Goal: Task Accomplishment & Management: Use online tool/utility

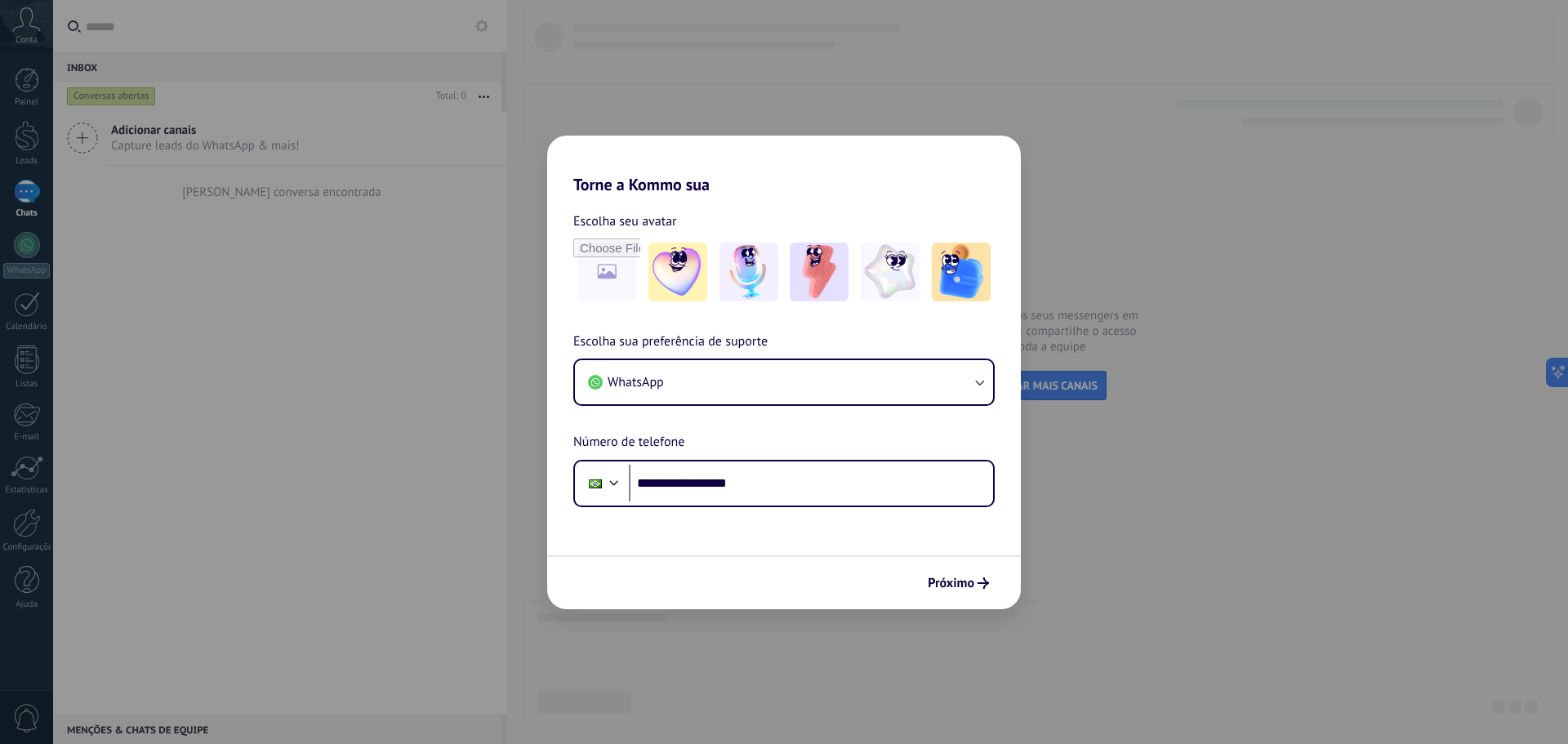
type input "**********"
click at [695, 290] on img at bounding box center [678, 272] width 59 height 59
click at [968, 591] on button "Próximo" at bounding box center [958, 583] width 76 height 28
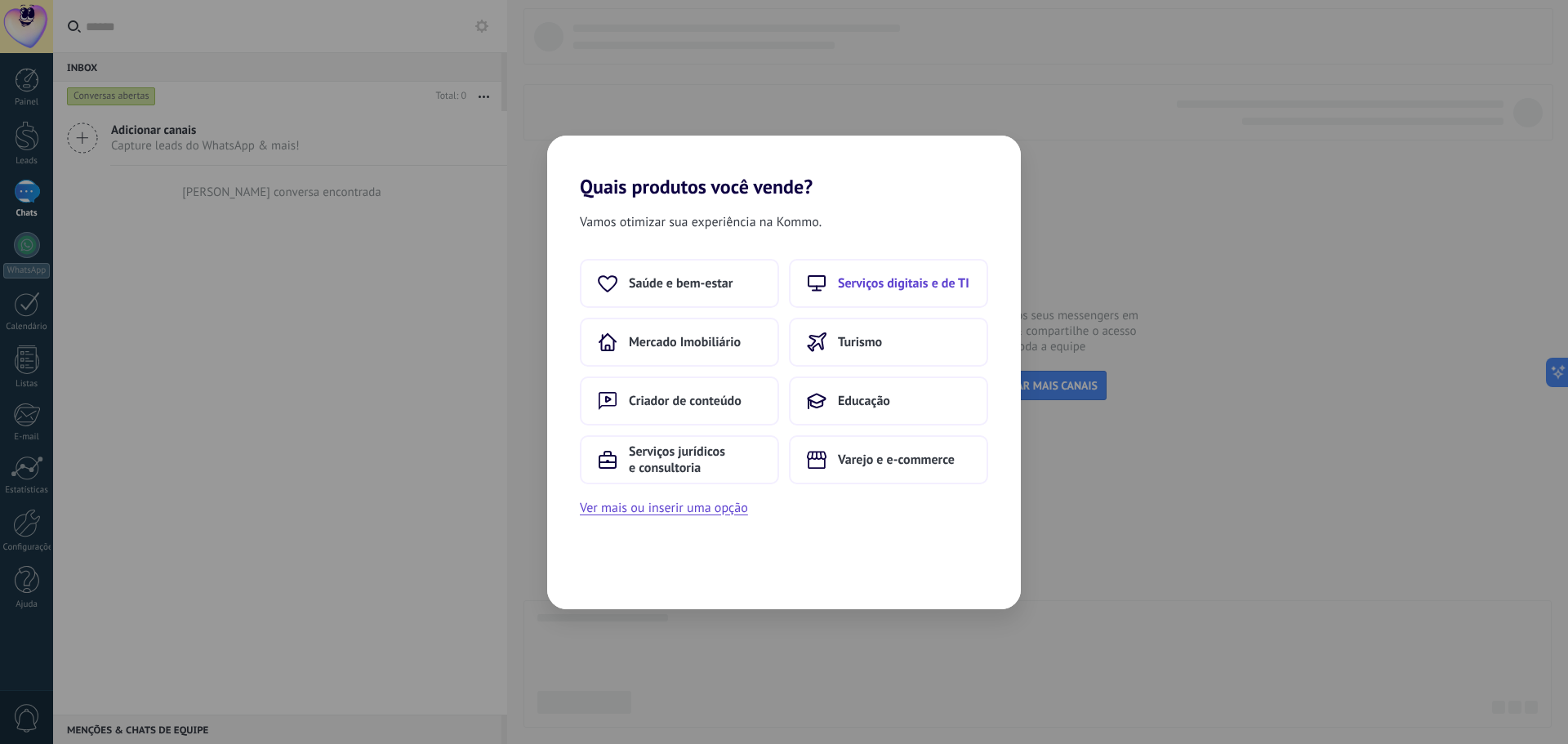
click at [852, 284] on span "Serviços digitais e de TI" at bounding box center [903, 283] width 131 height 16
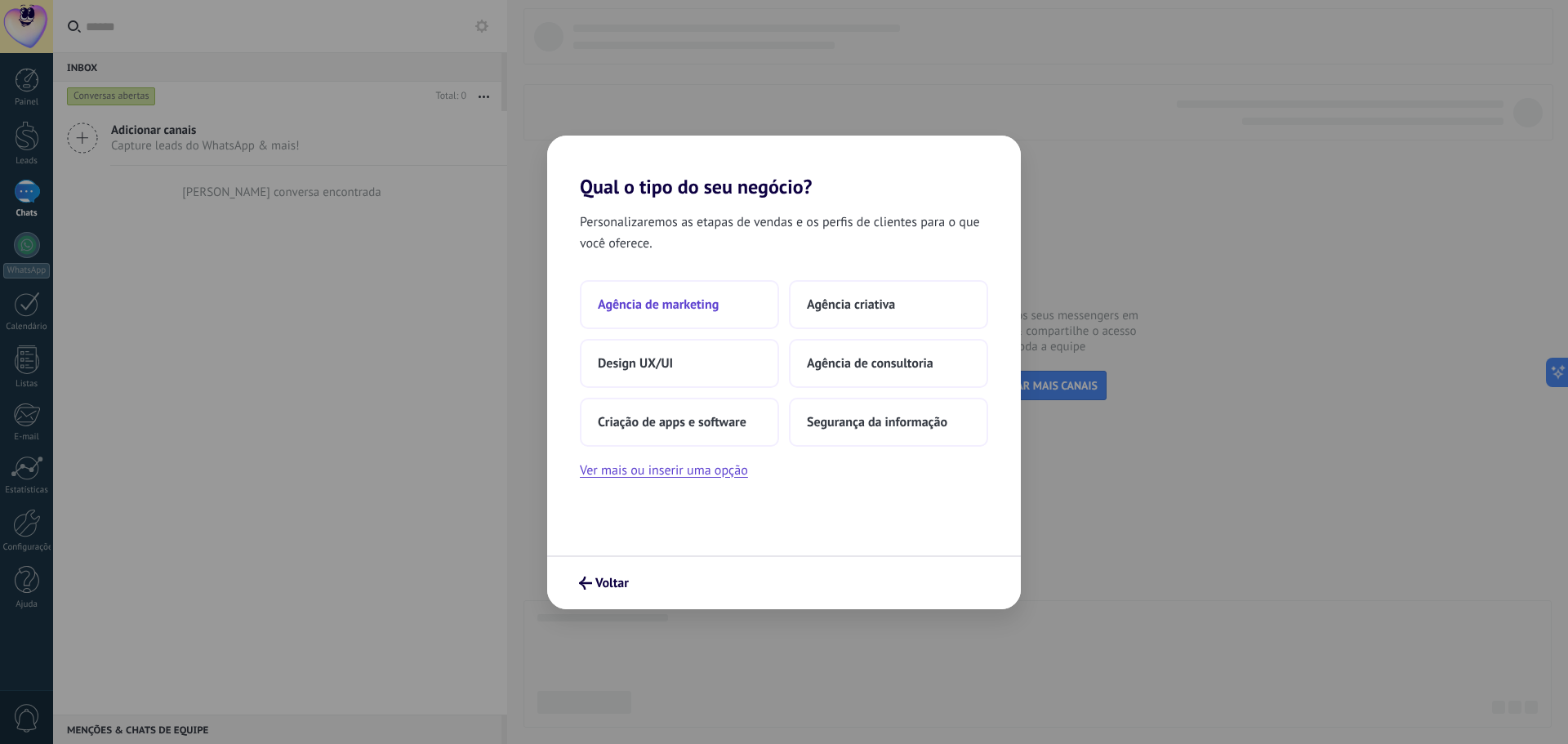
click at [728, 300] on button "Agência de marketing" at bounding box center [679, 305] width 199 height 49
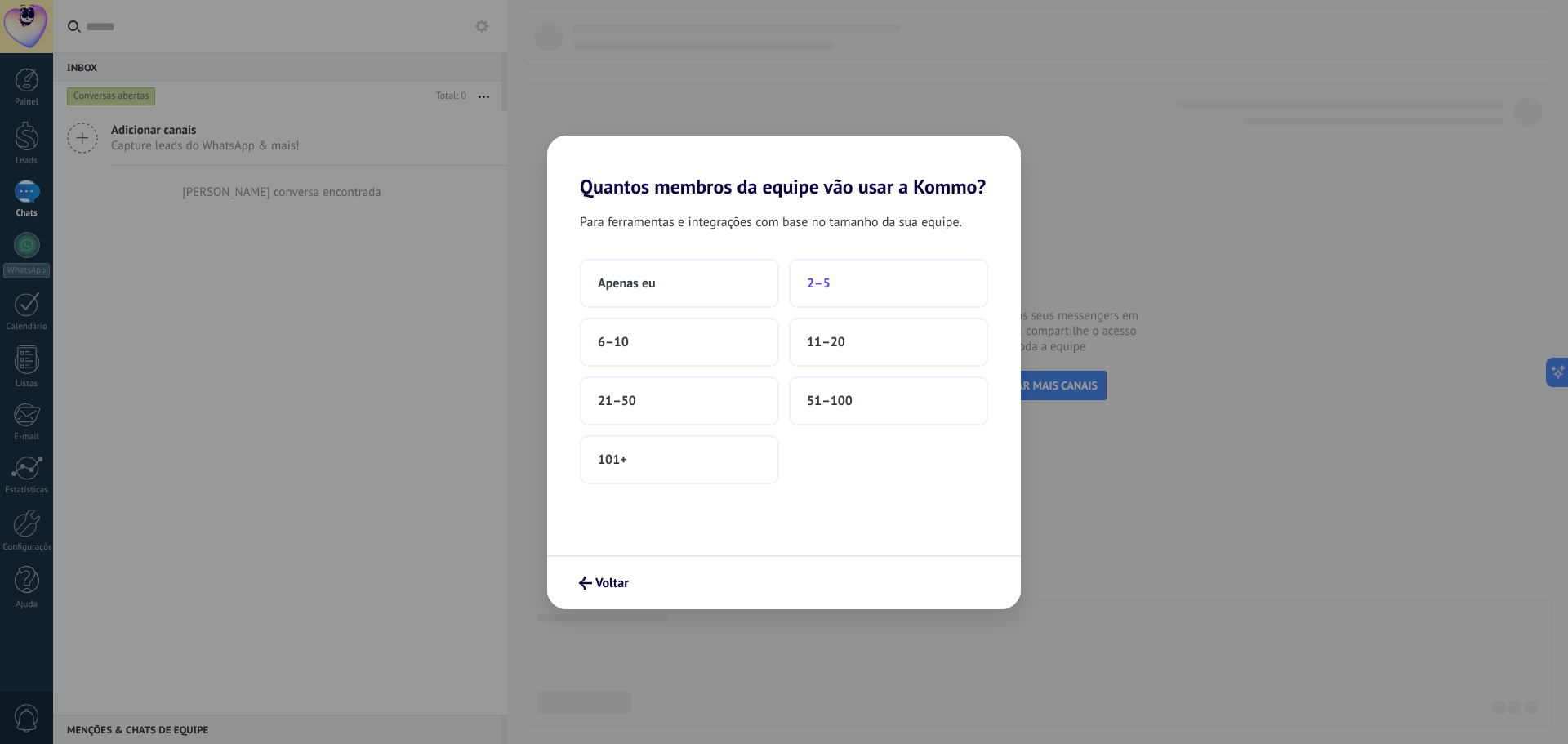
click at [808, 284] on span "2–5" at bounding box center [818, 283] width 24 height 16
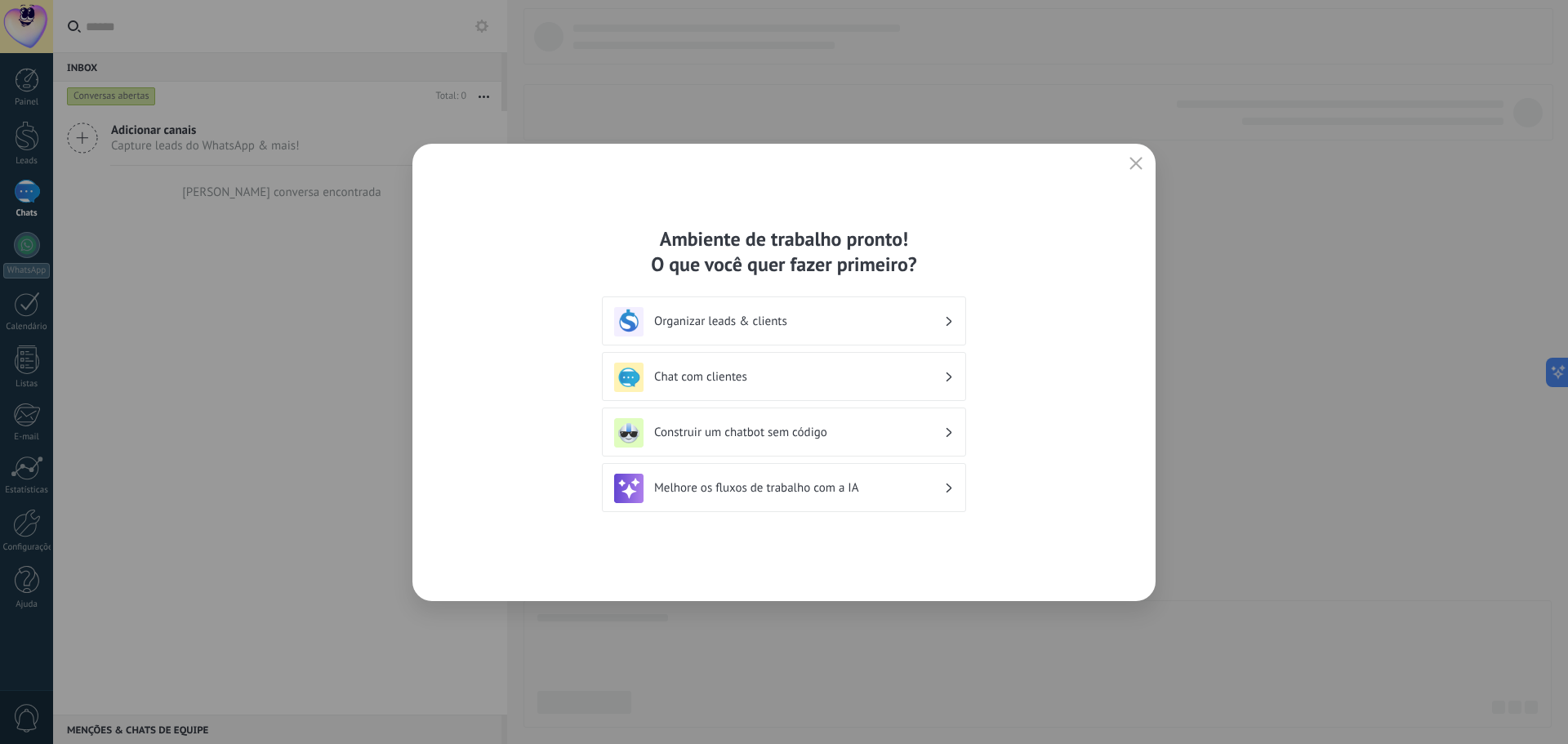
click at [752, 326] on h3 "Organizar leads & clients" at bounding box center [799, 321] width 290 height 16
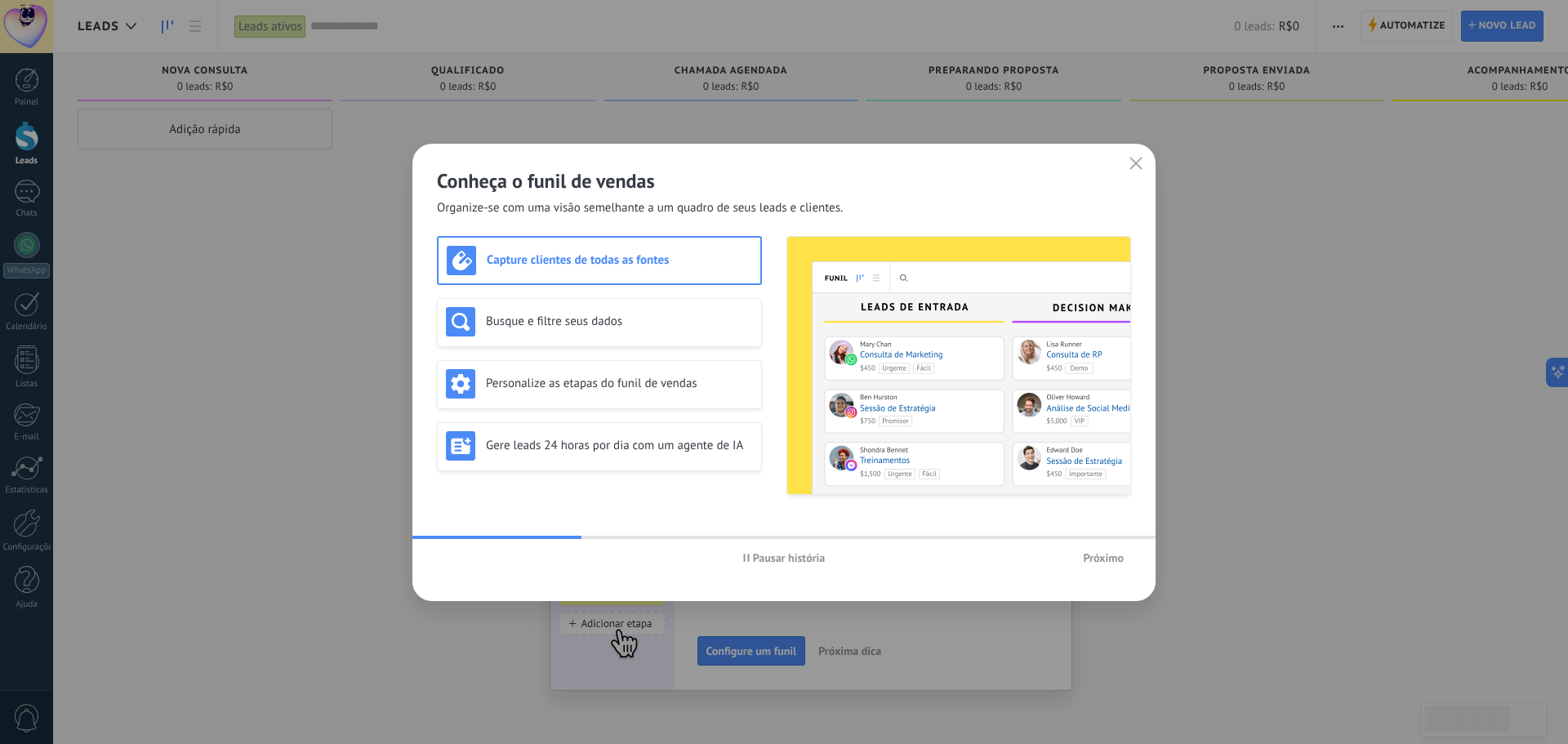
click at [1092, 556] on span "Próximo" at bounding box center [1103, 558] width 41 height 11
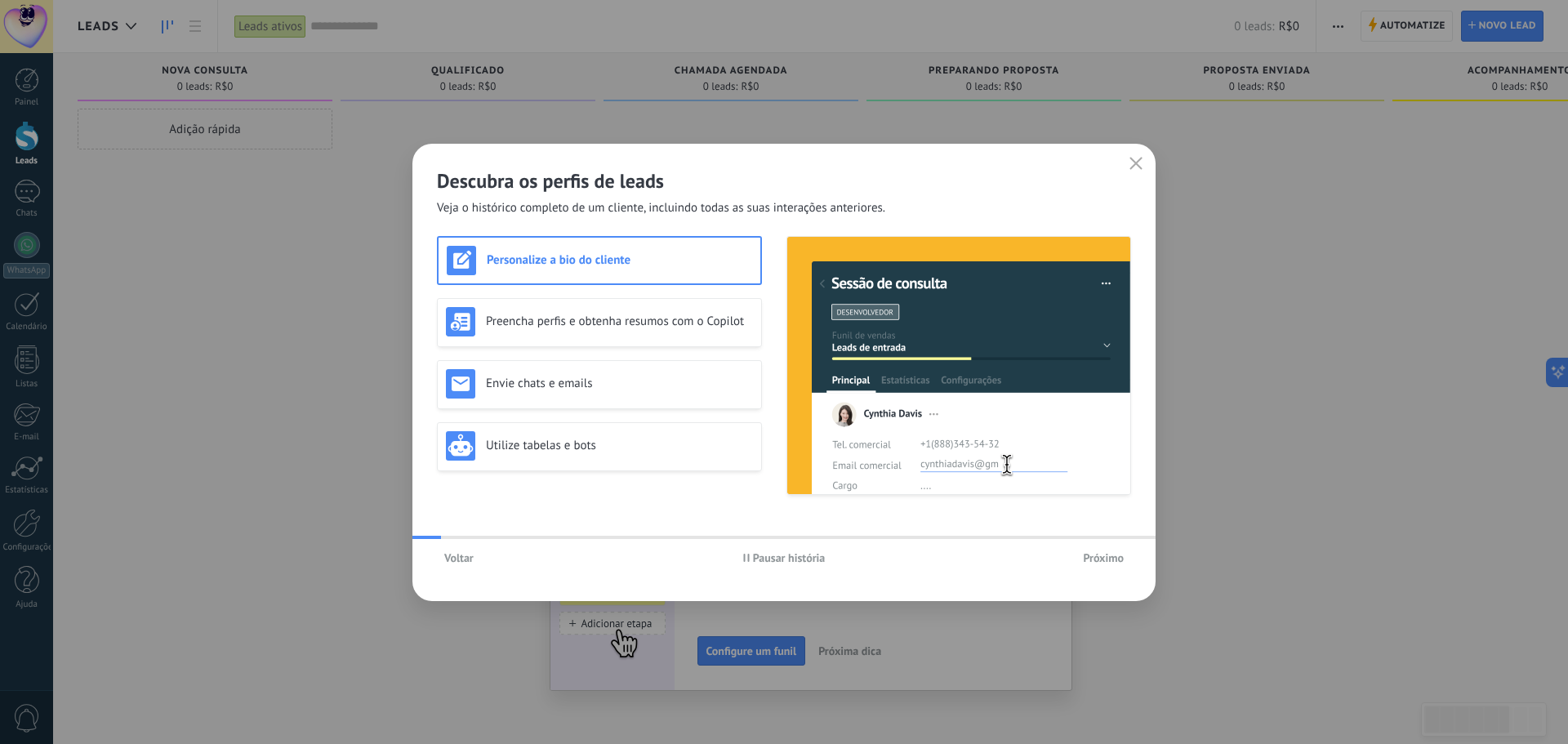
click at [1134, 167] on icon "button" at bounding box center [1136, 163] width 13 height 13
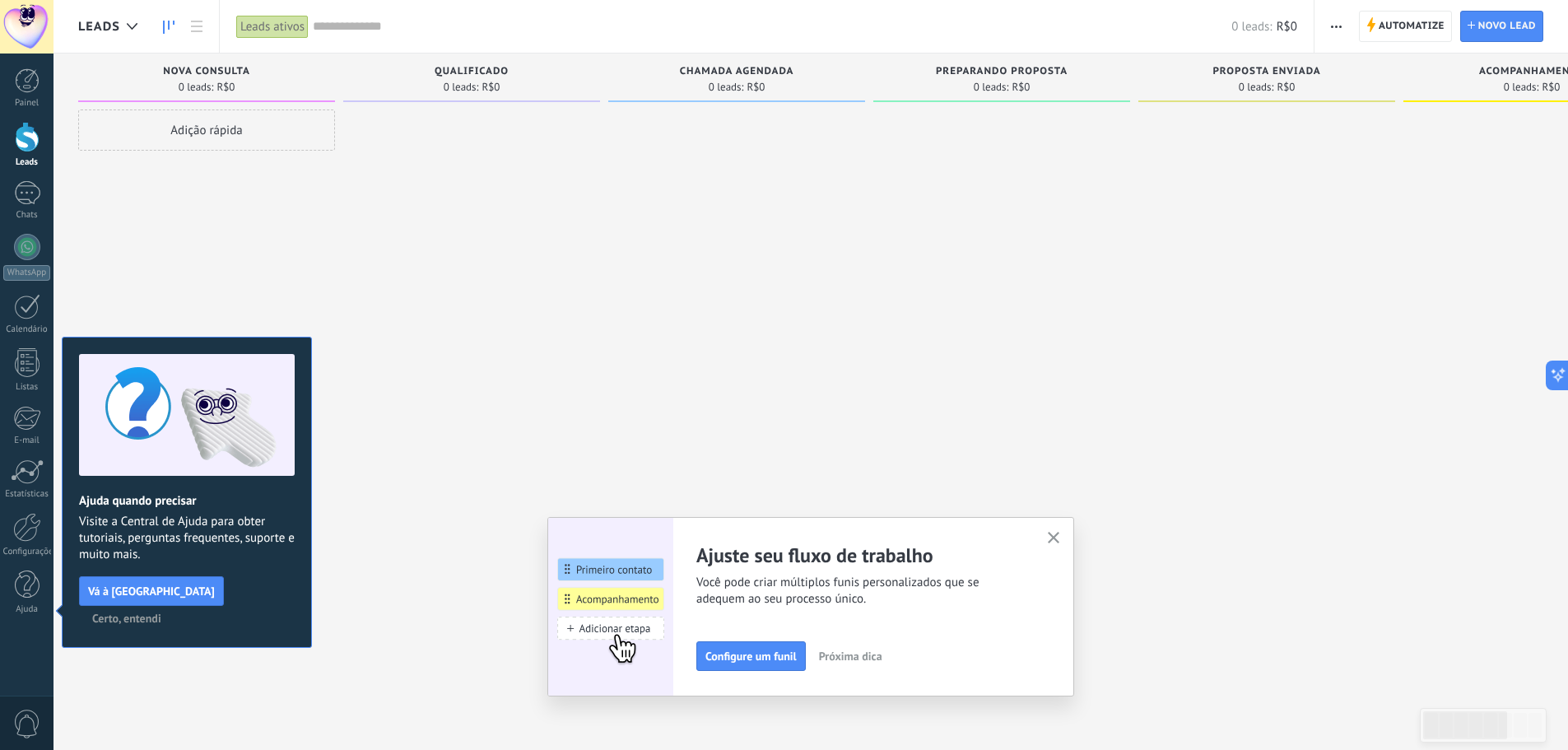
click at [1060, 536] on use "button" at bounding box center [1054, 538] width 12 height 12
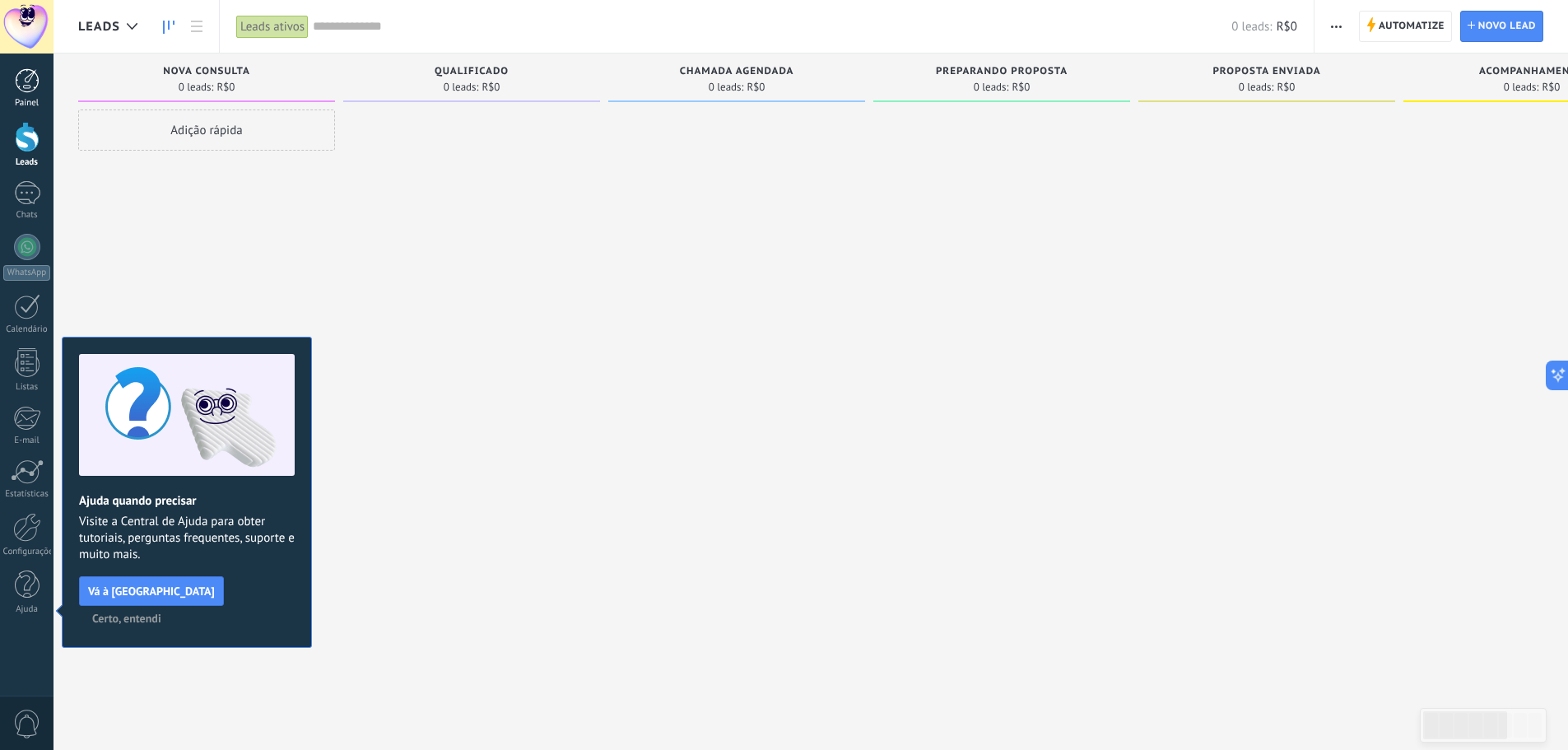
click at [34, 79] on div at bounding box center [27, 81] width 25 height 25
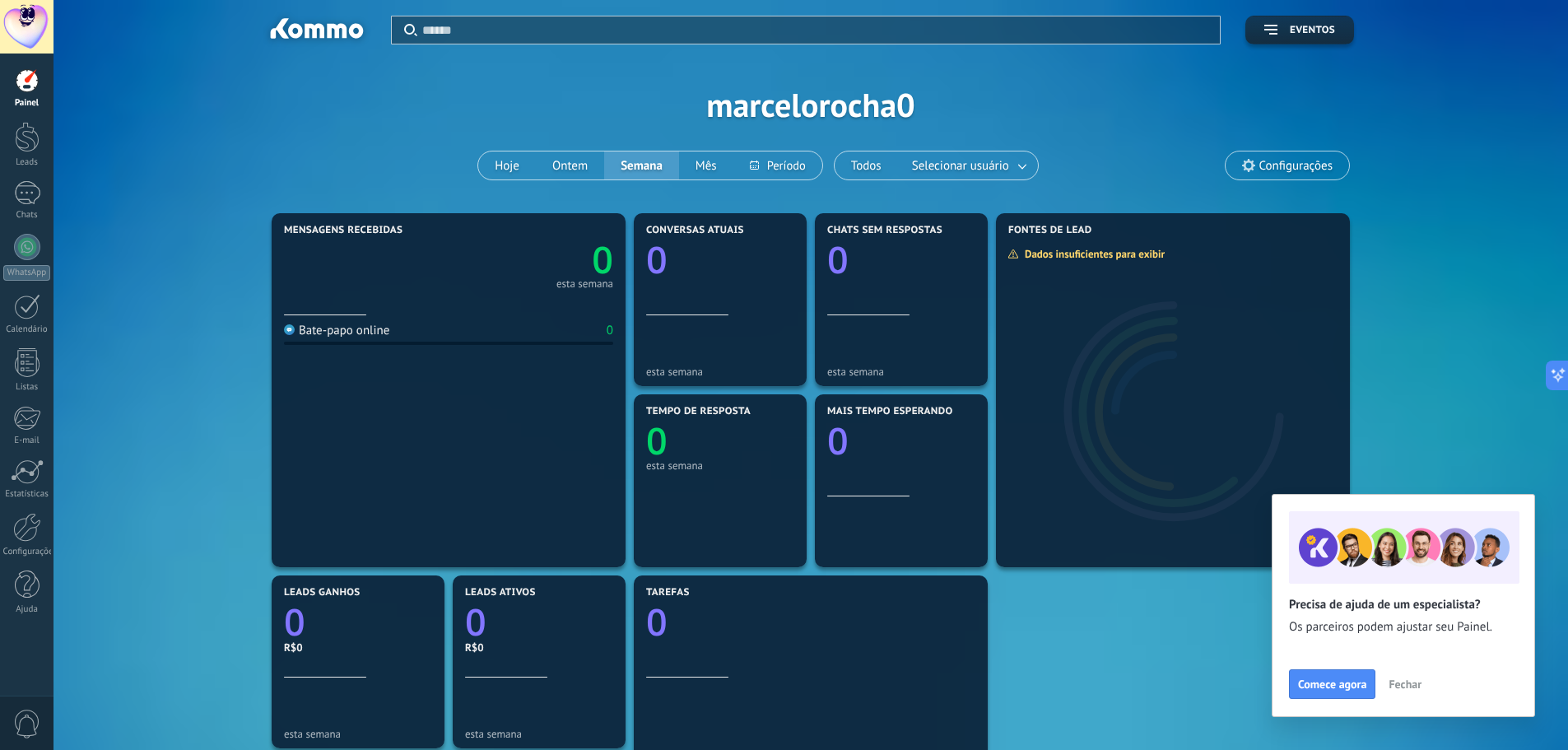
click at [1286, 168] on span "Configurações" at bounding box center [1296, 165] width 73 height 14
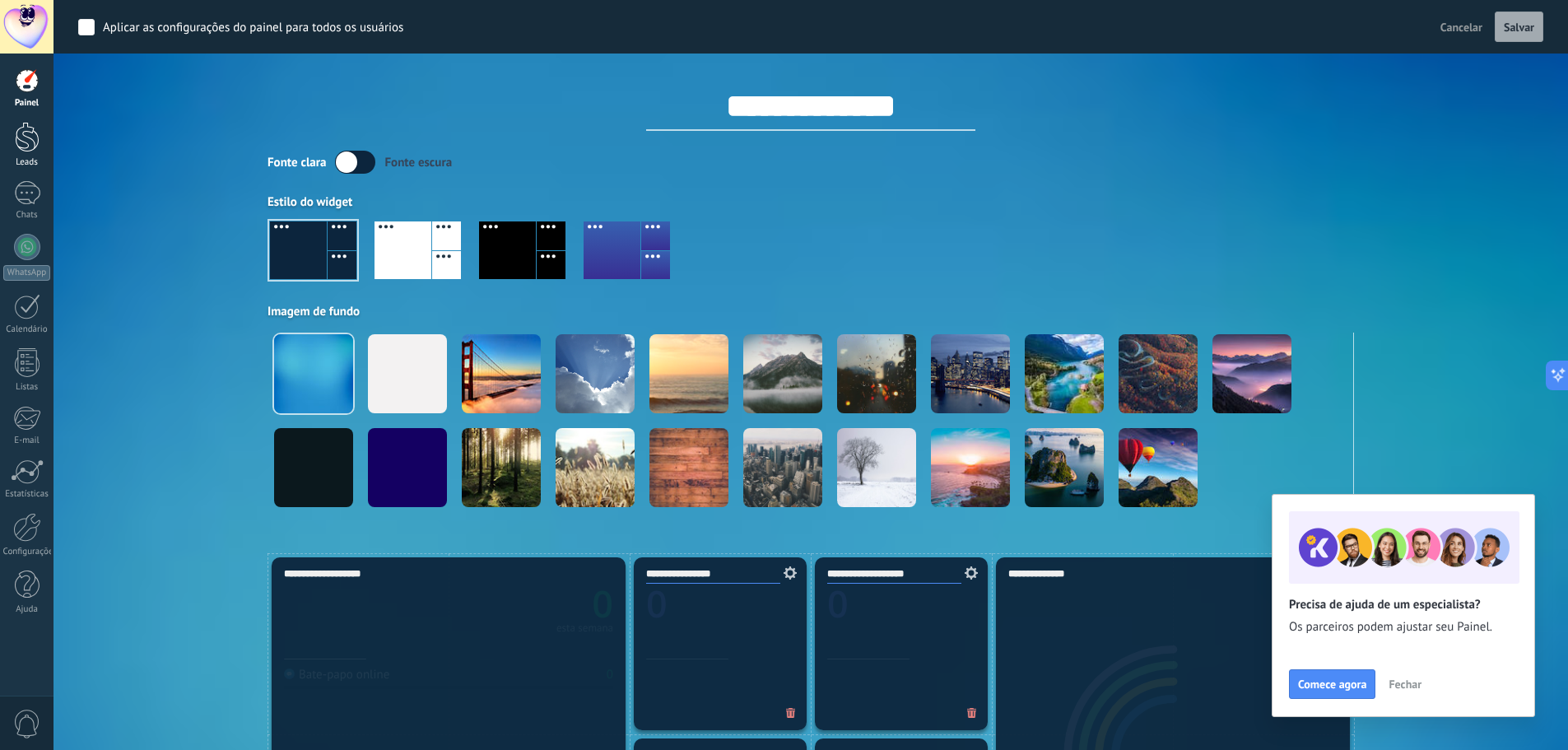
click at [24, 148] on div at bounding box center [27, 137] width 25 height 30
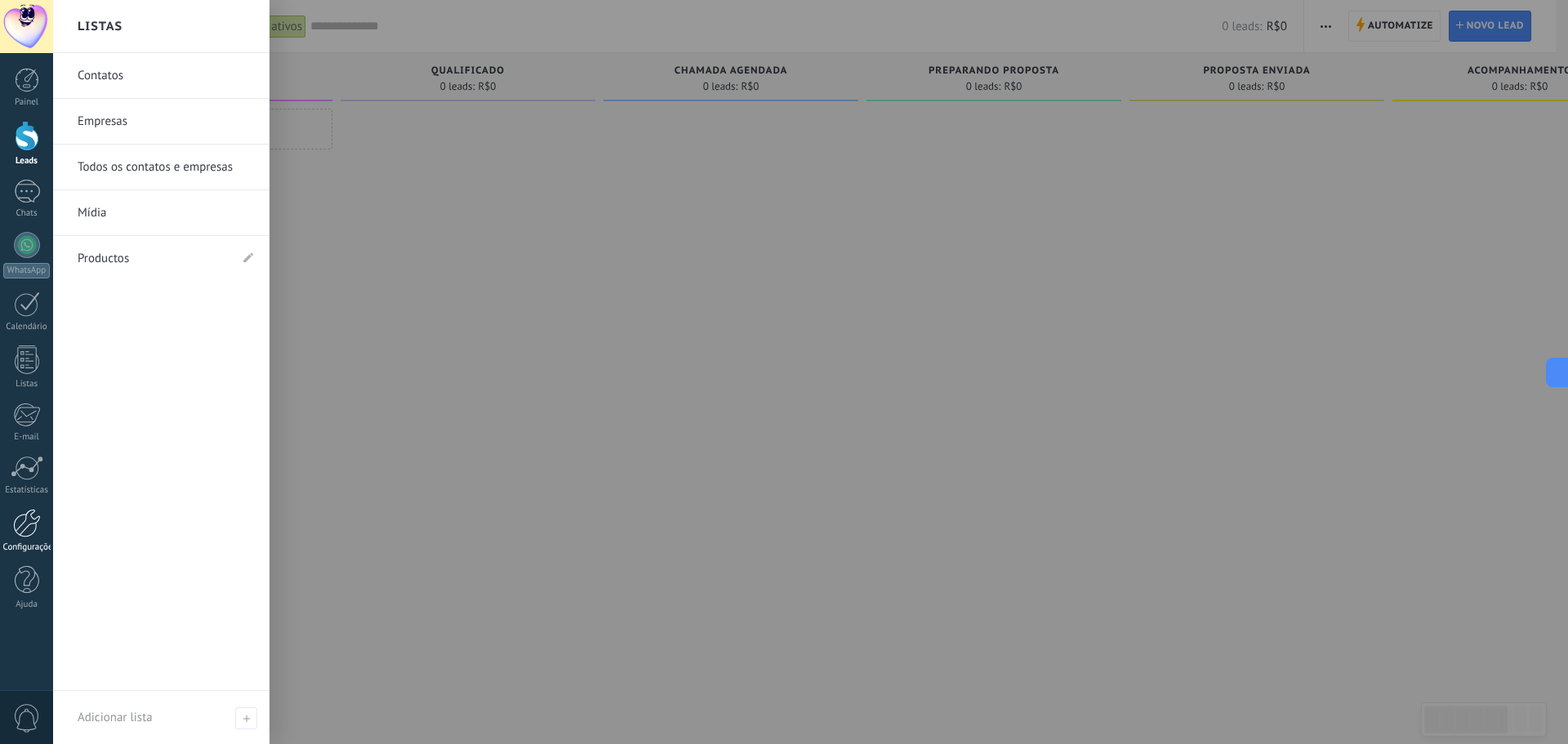
click at [24, 522] on div at bounding box center [27, 523] width 28 height 29
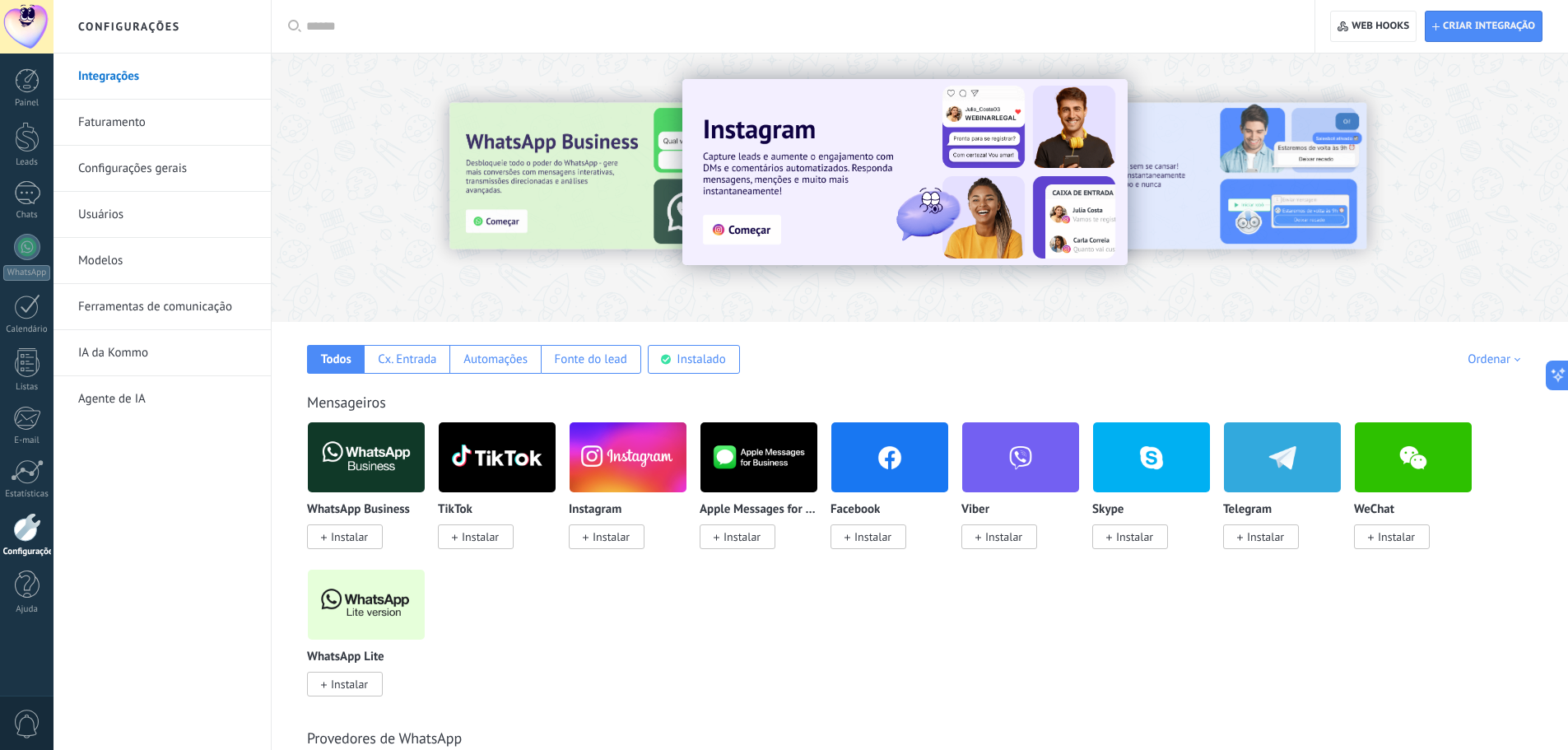
click at [142, 160] on link "Configurações gerais" at bounding box center [166, 169] width 176 height 46
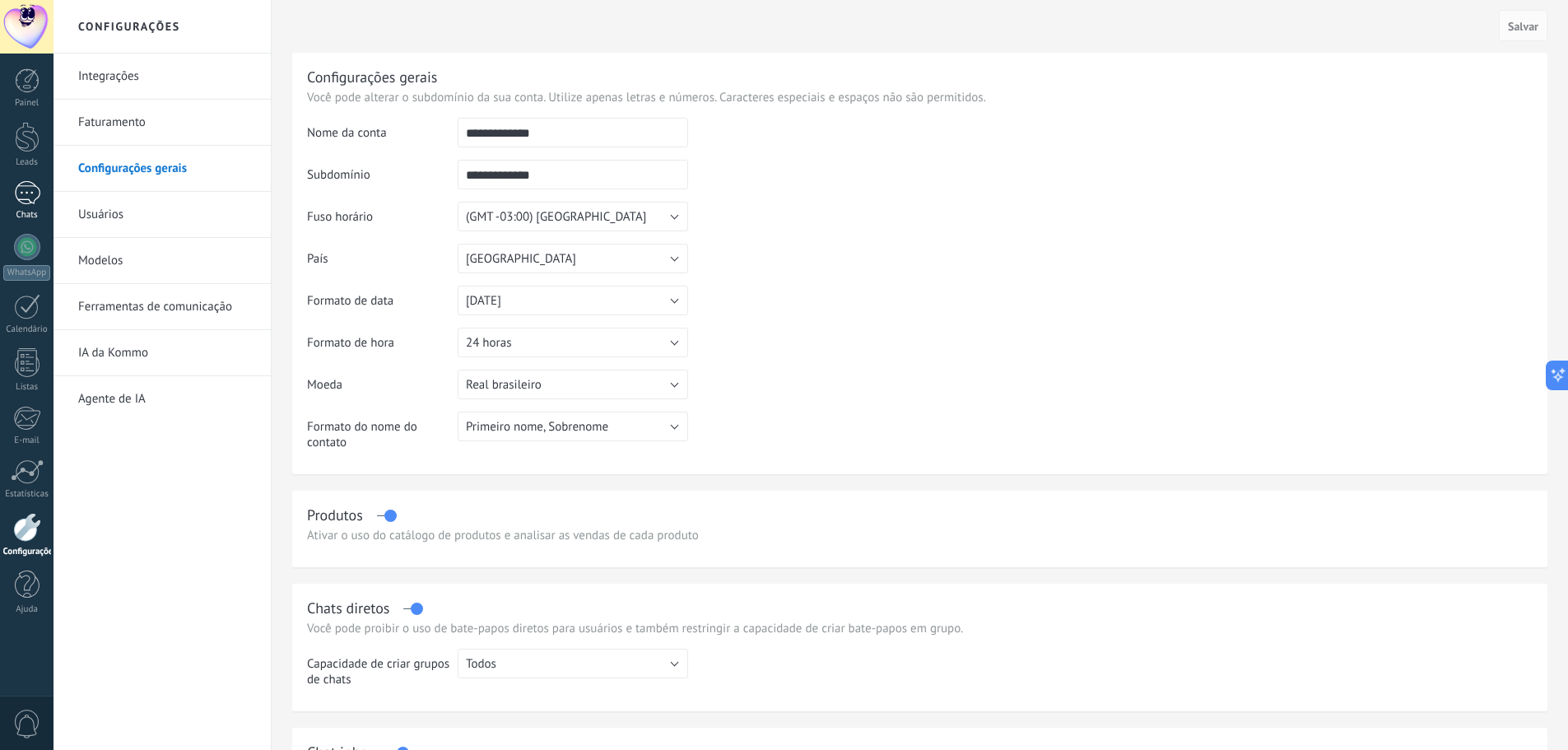
click at [30, 187] on div at bounding box center [27, 193] width 26 height 24
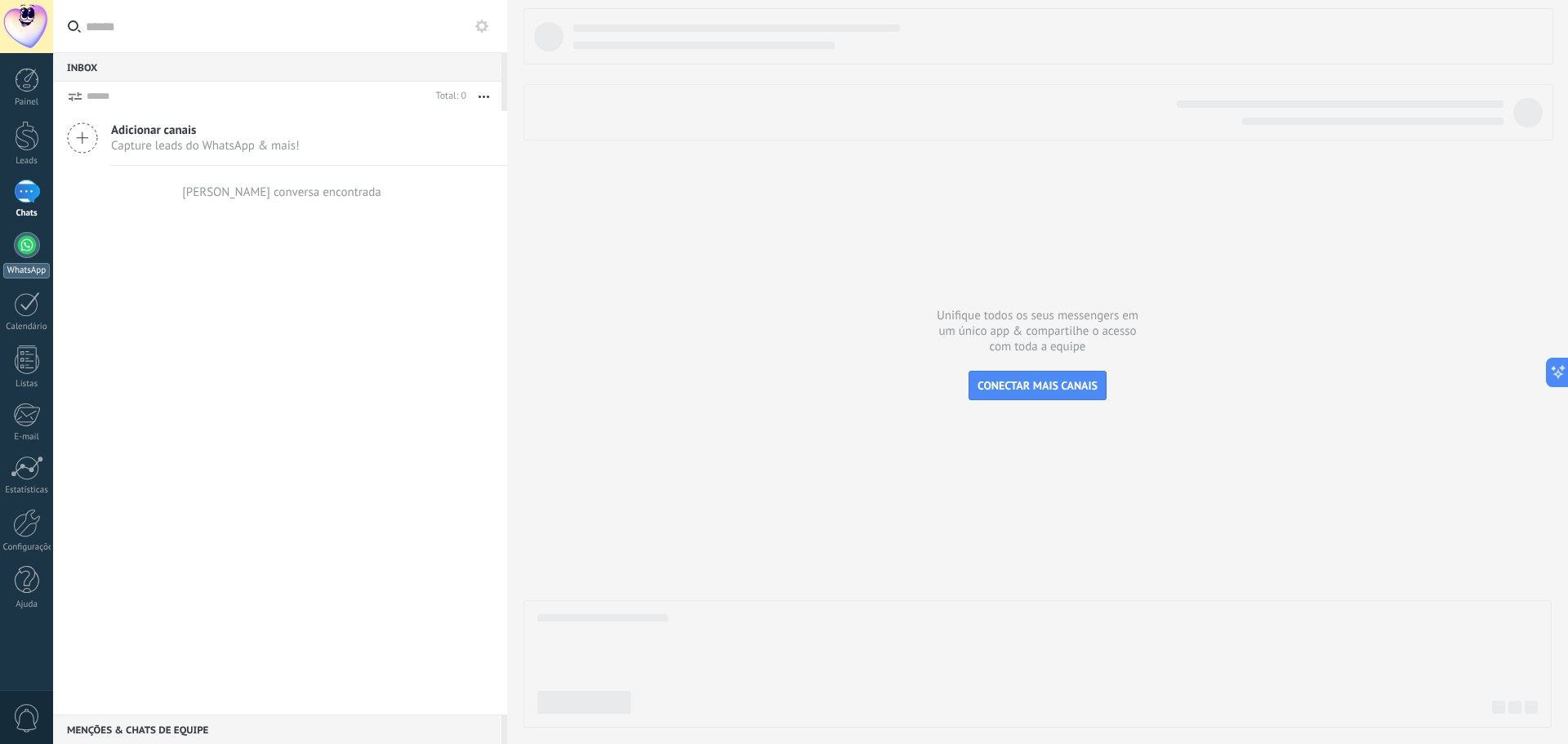
click at [20, 236] on div at bounding box center [27, 245] width 26 height 26
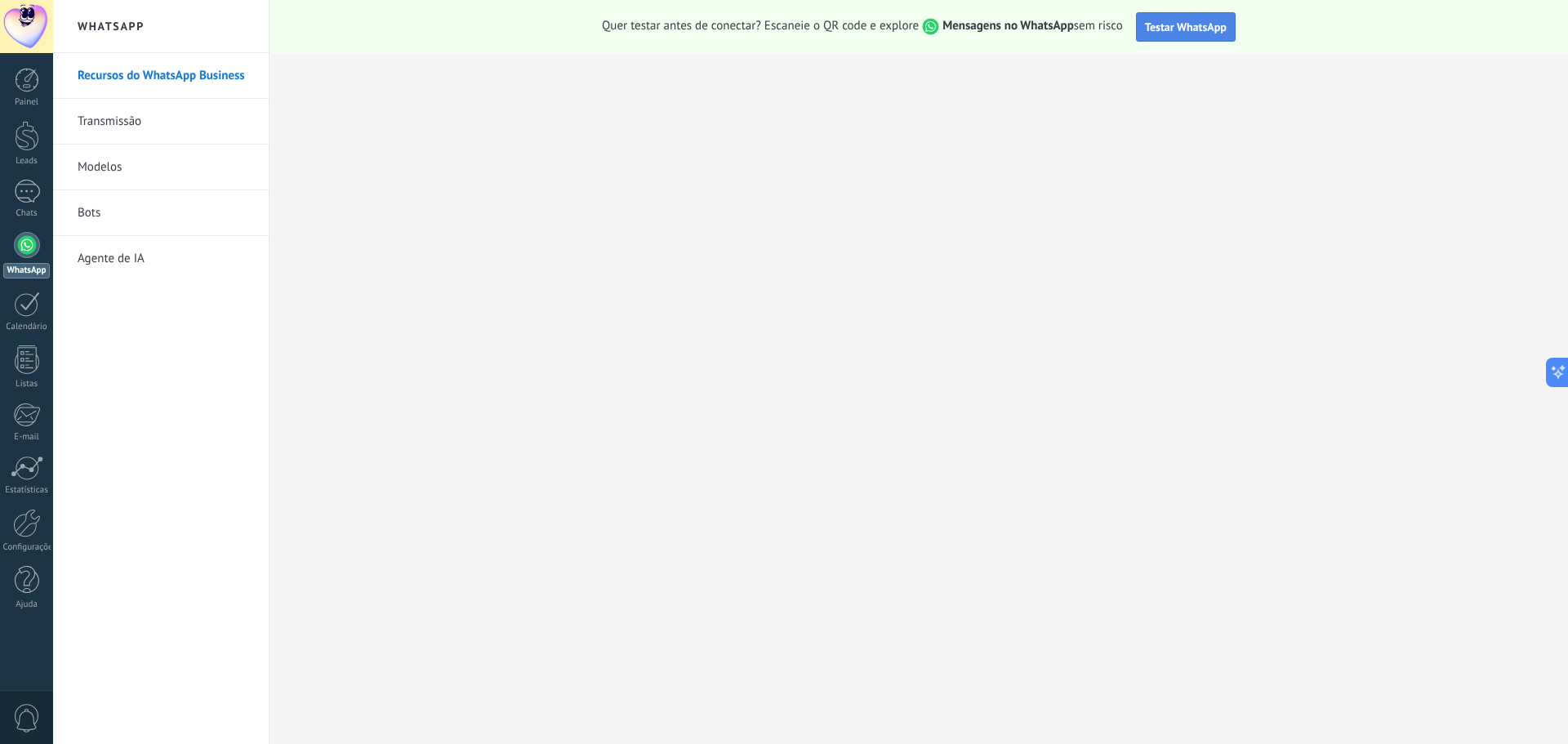
click at [1177, 31] on span "Testar WhatsApp" at bounding box center [1186, 27] width 82 height 15
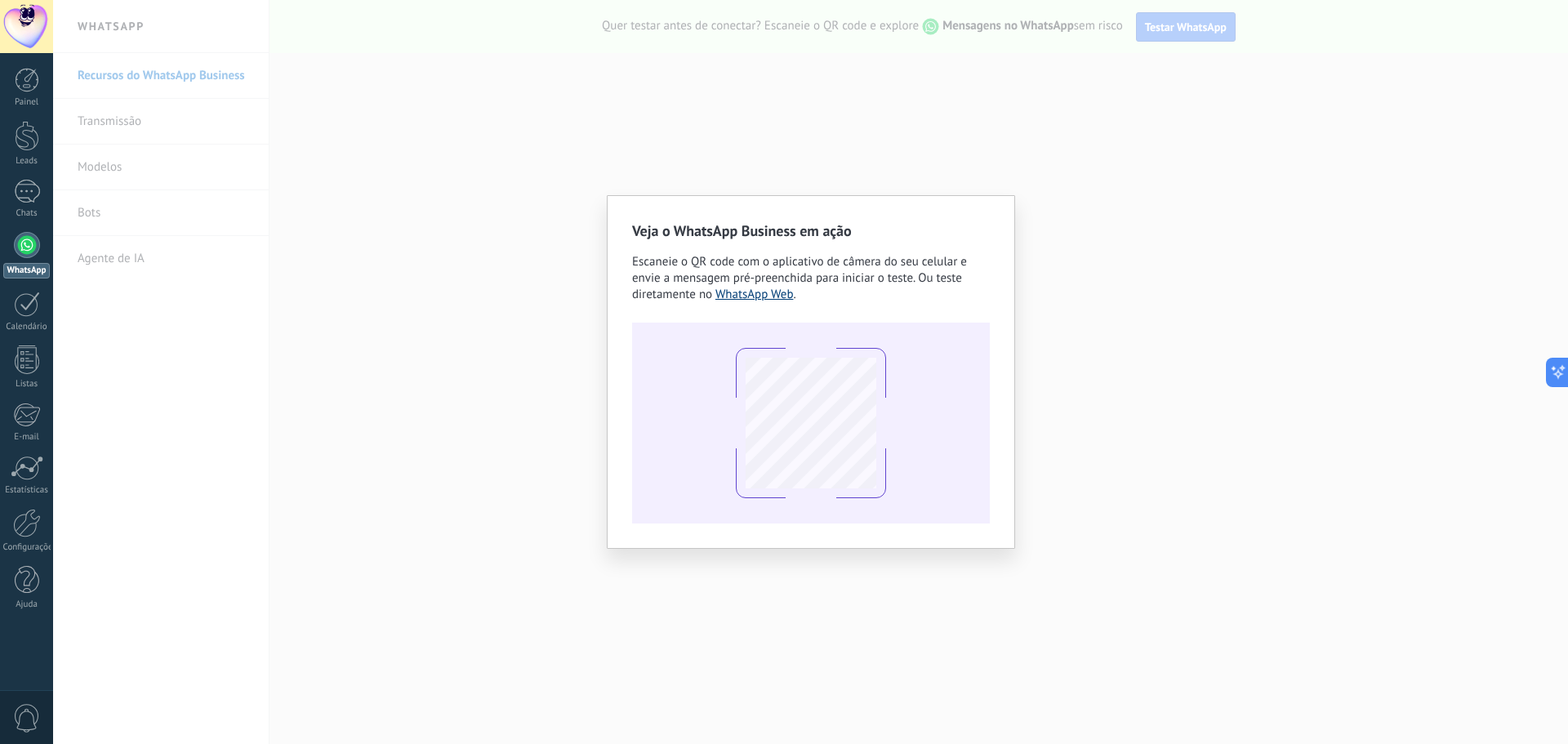
click at [735, 296] on link "WhatsApp Web" at bounding box center [755, 294] width 78 height 16
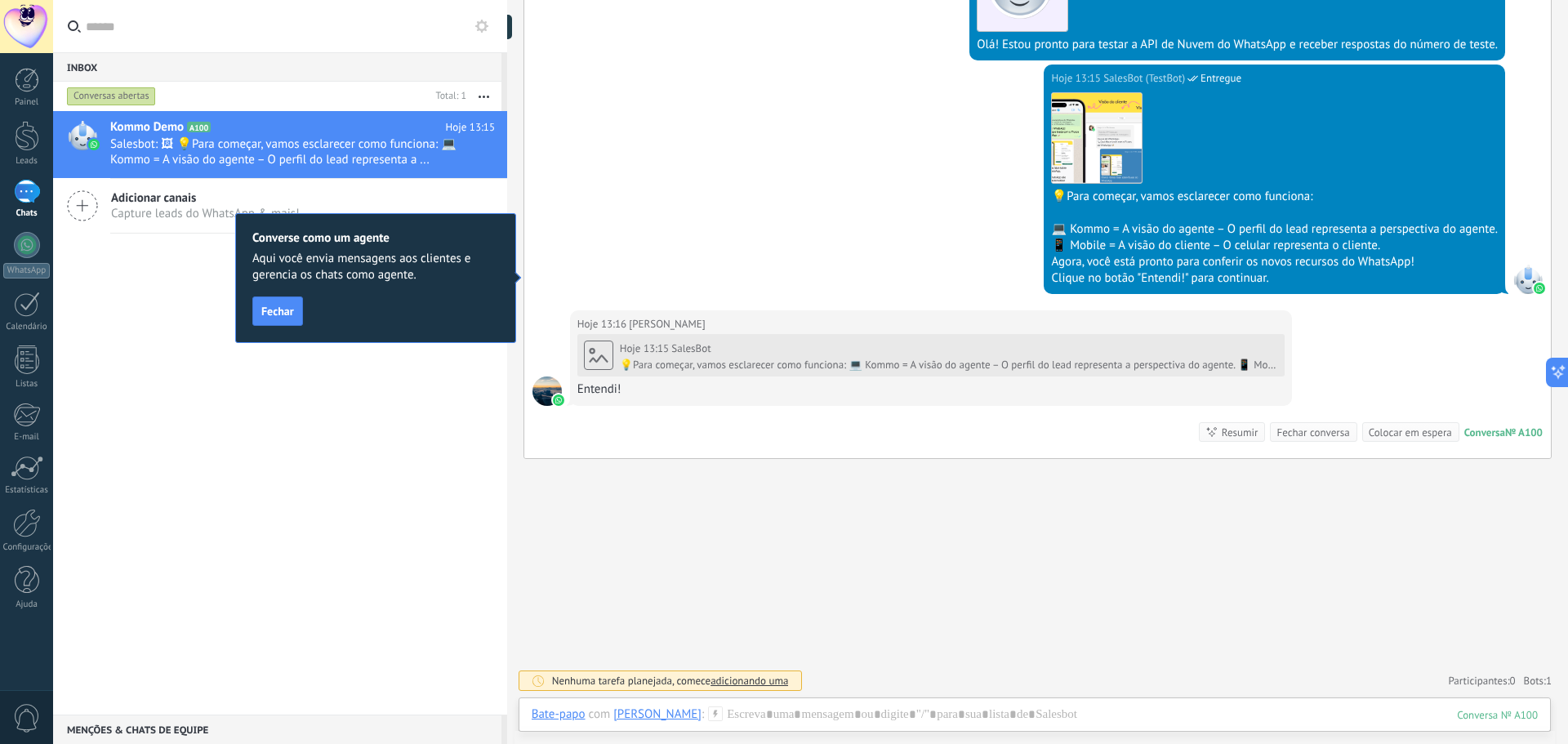
scroll to position [496, 0]
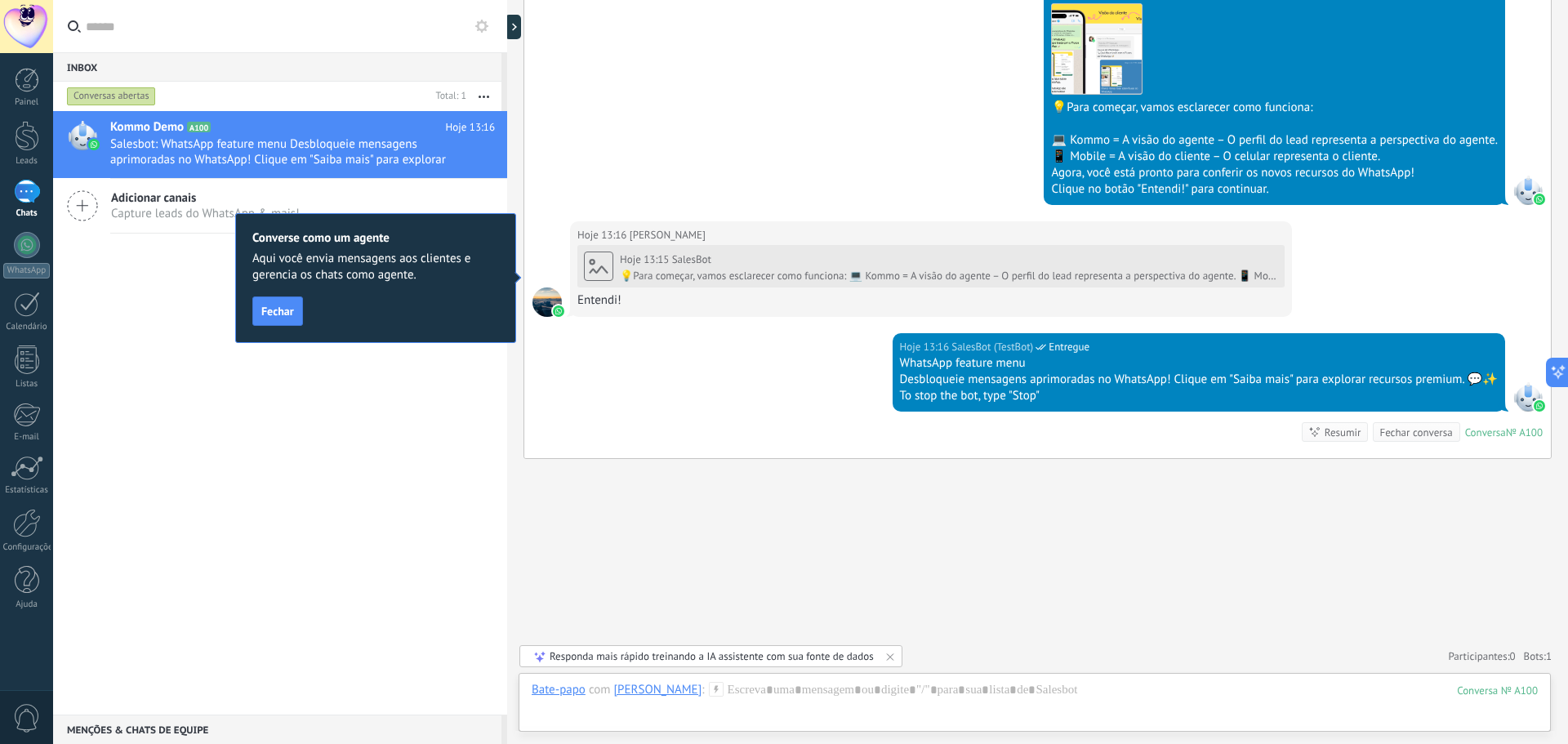
click at [275, 312] on span "Fechar" at bounding box center [278, 311] width 33 height 11
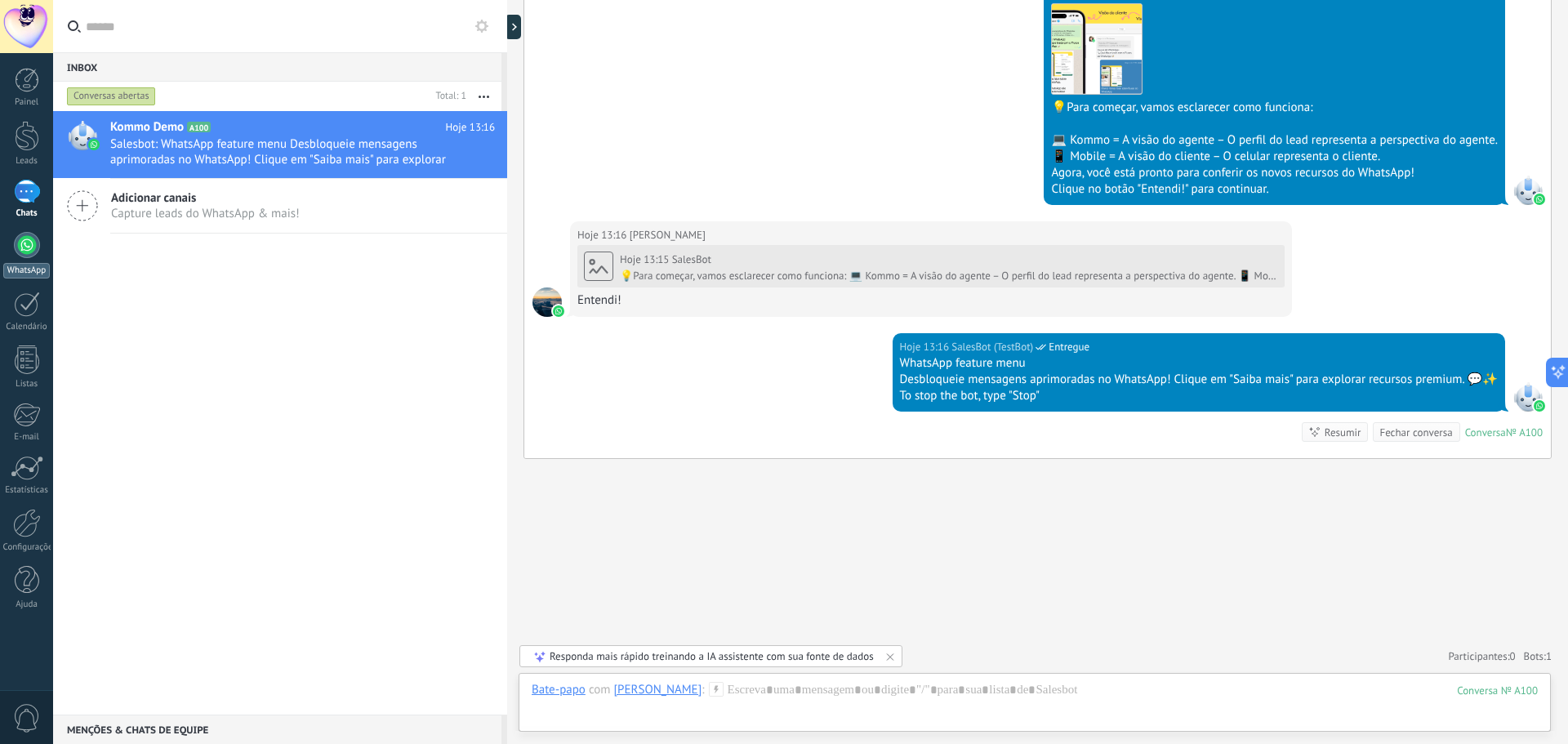
click at [24, 242] on div at bounding box center [27, 245] width 26 height 26
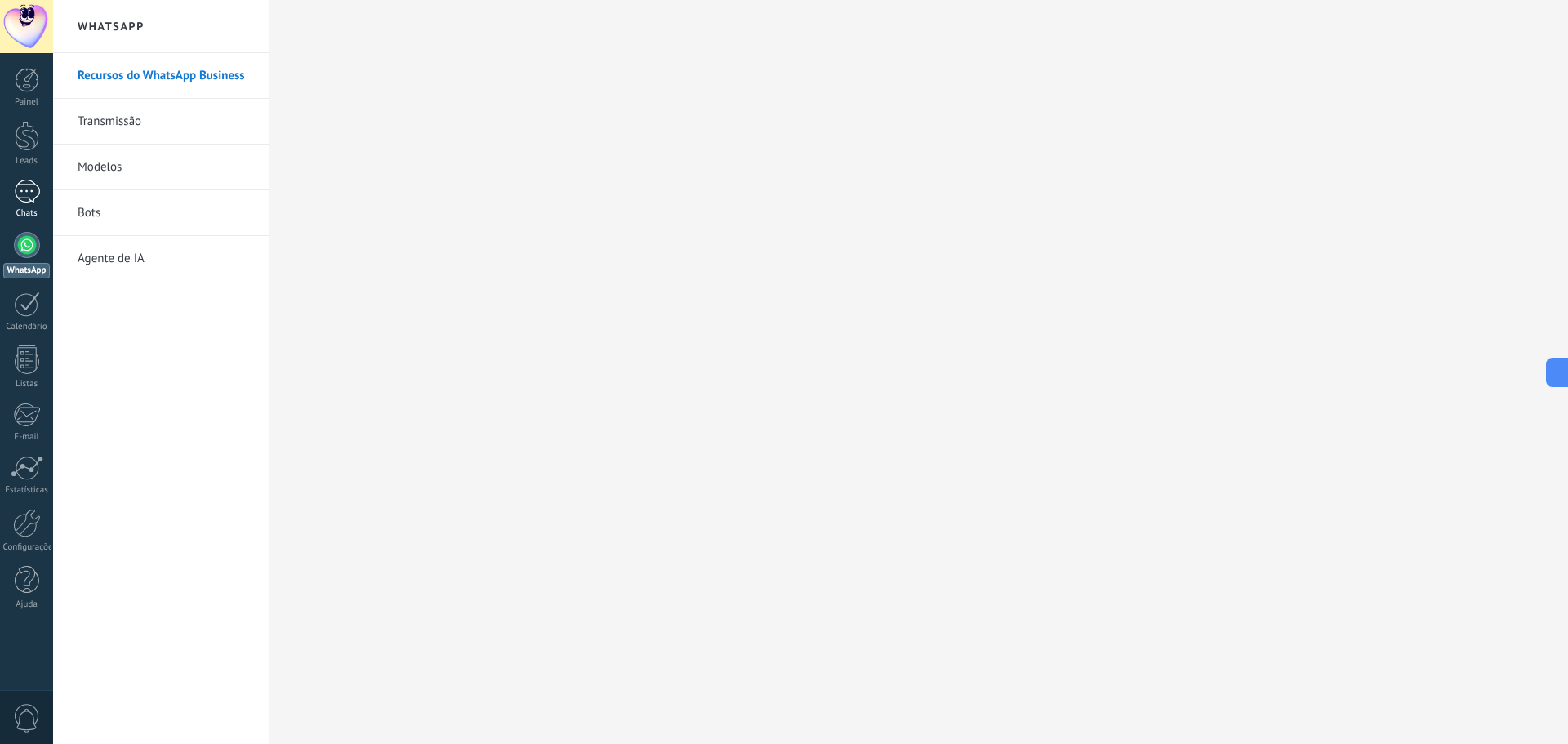
click at [31, 195] on div "1" at bounding box center [27, 191] width 26 height 24
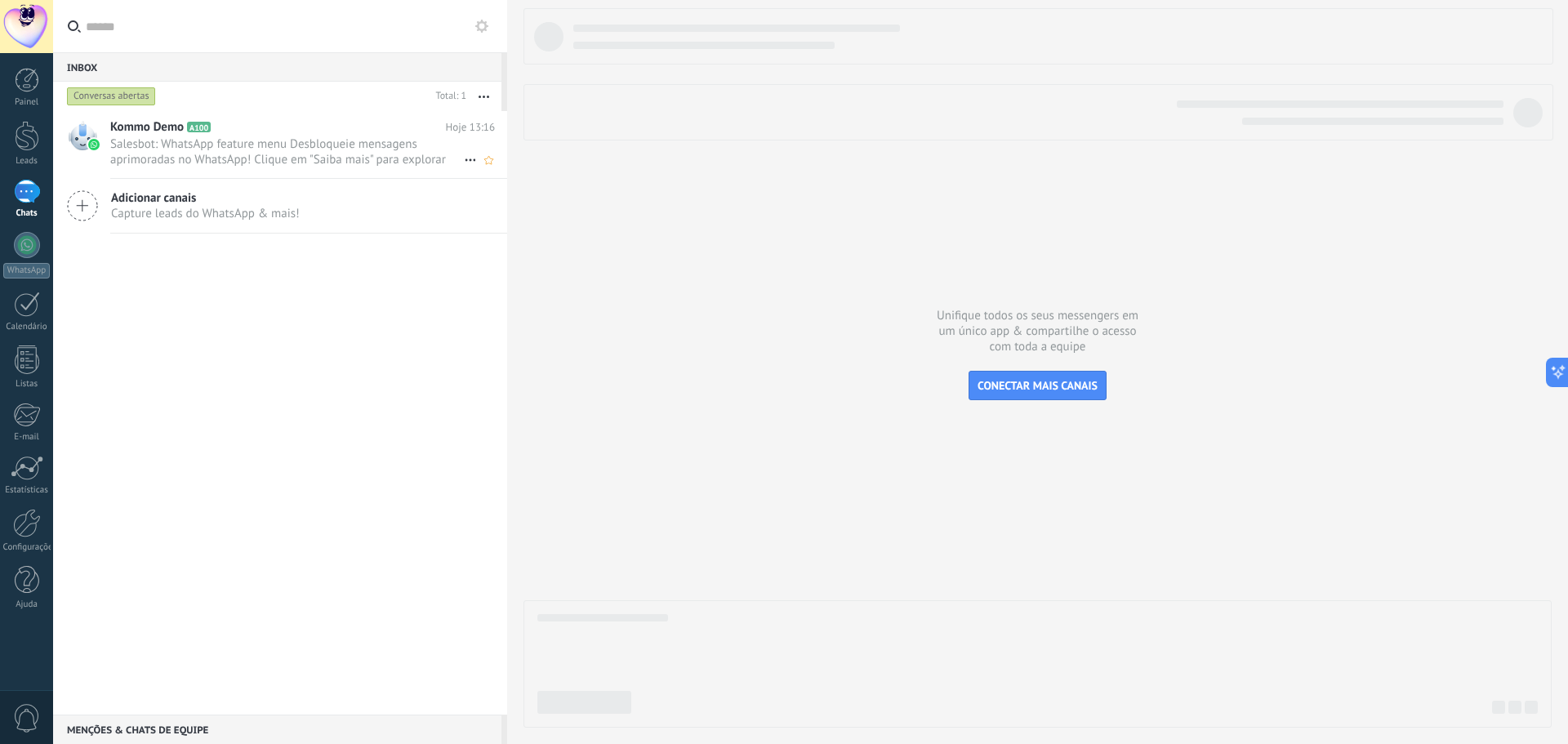
click at [270, 157] on span "Salesbot: WhatsApp feature menu Desbloqueie mensagens aprimoradas no WhatsApp! …" at bounding box center [287, 152] width 354 height 31
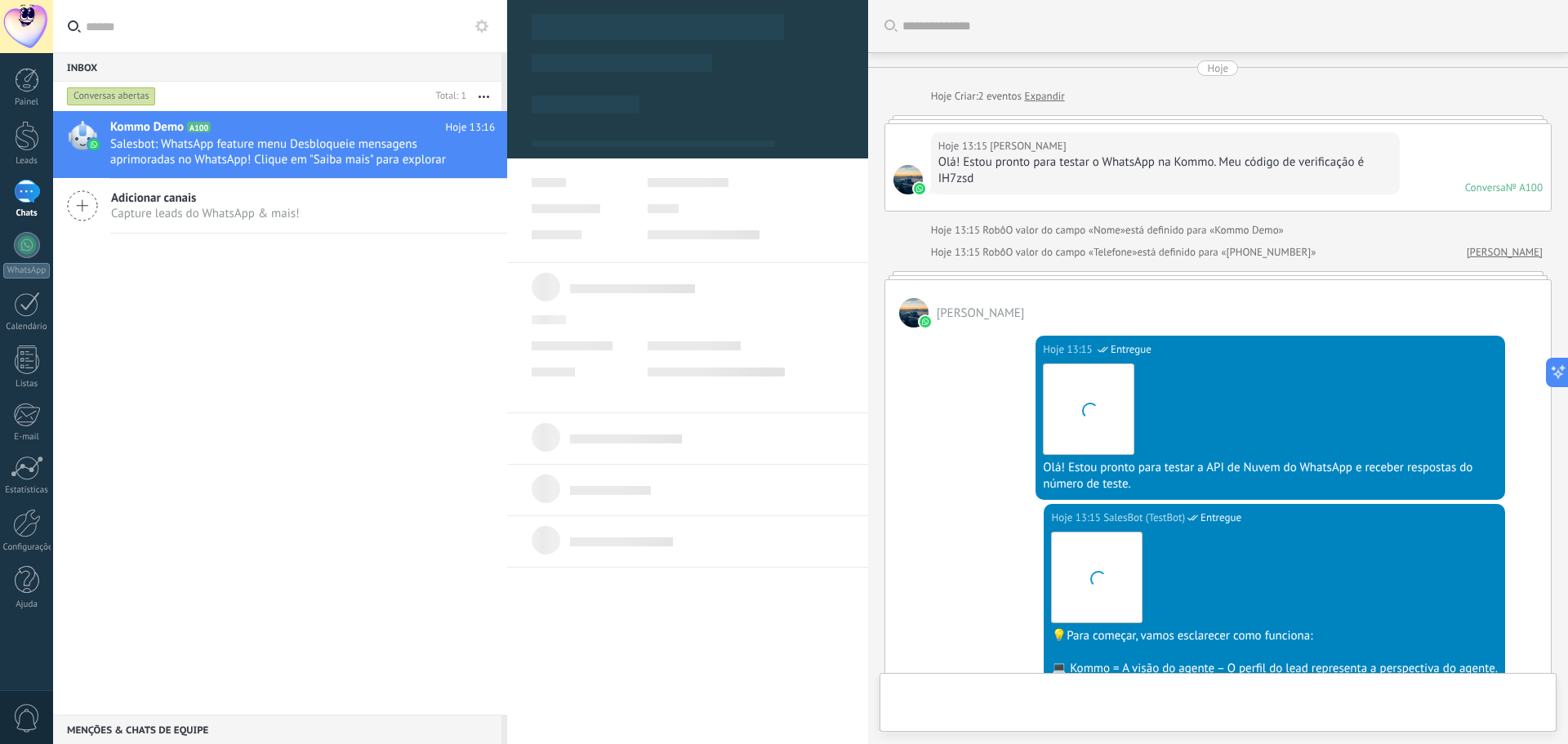
type textarea "**********"
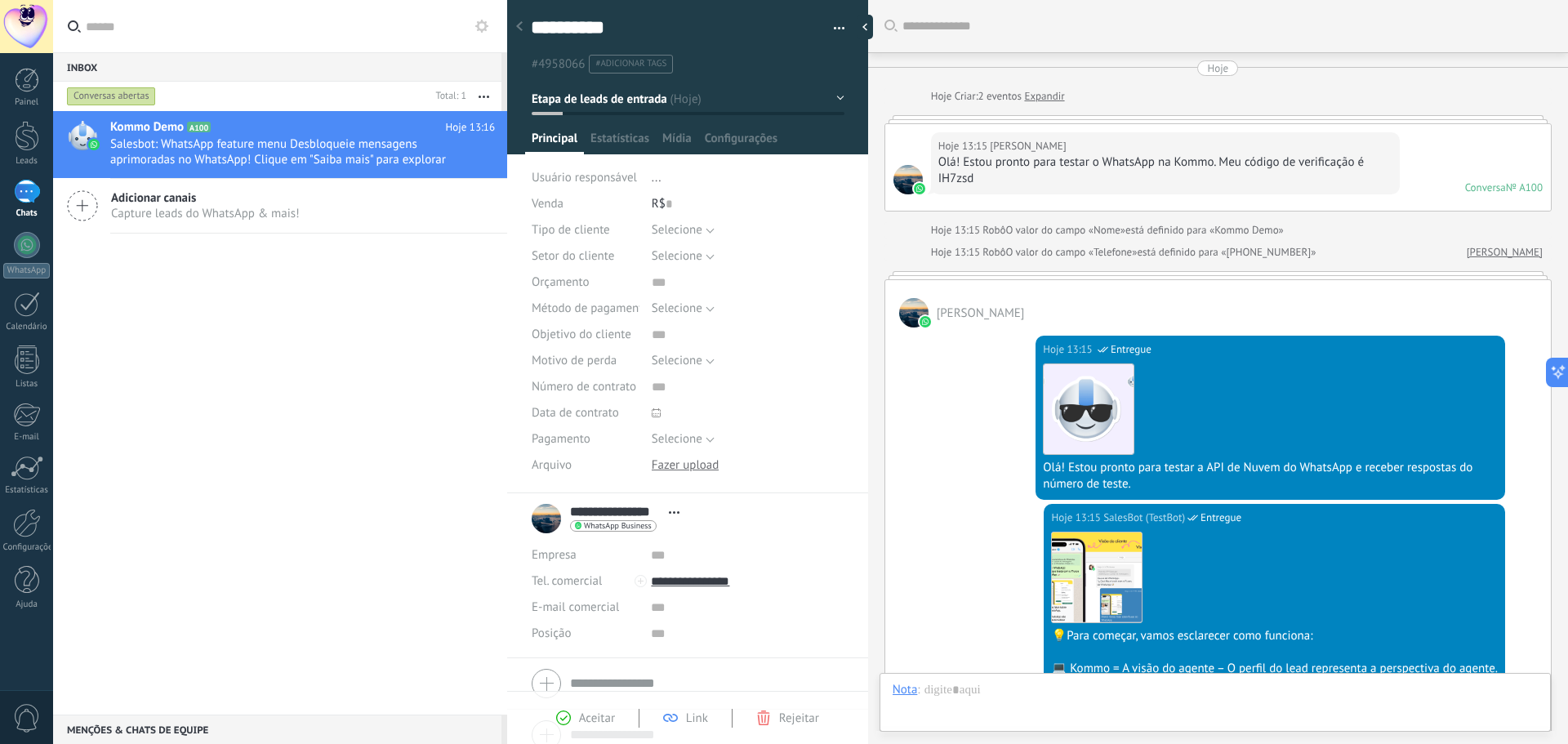
scroll to position [545, 0]
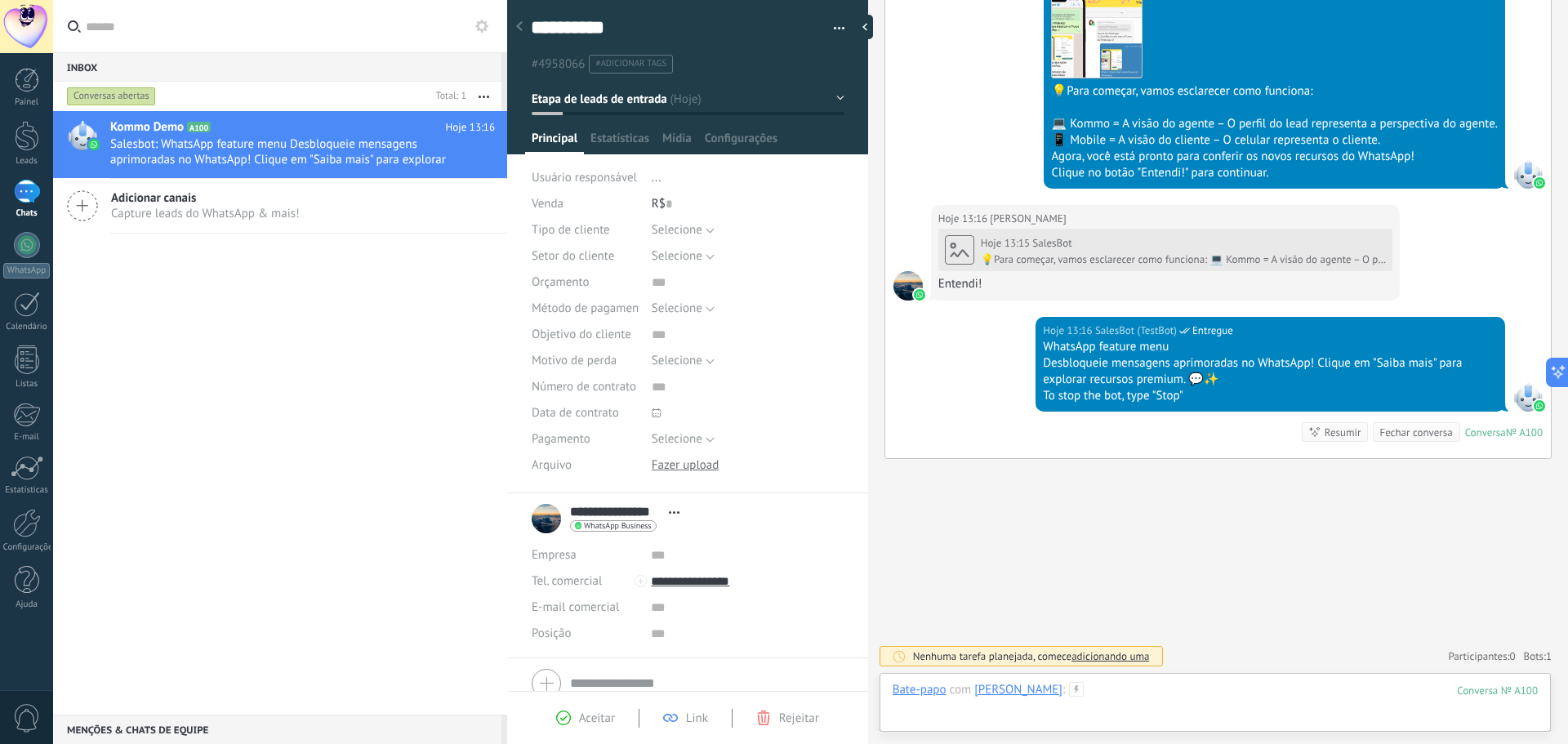
click at [1196, 694] on div at bounding box center [1215, 706] width 645 height 49
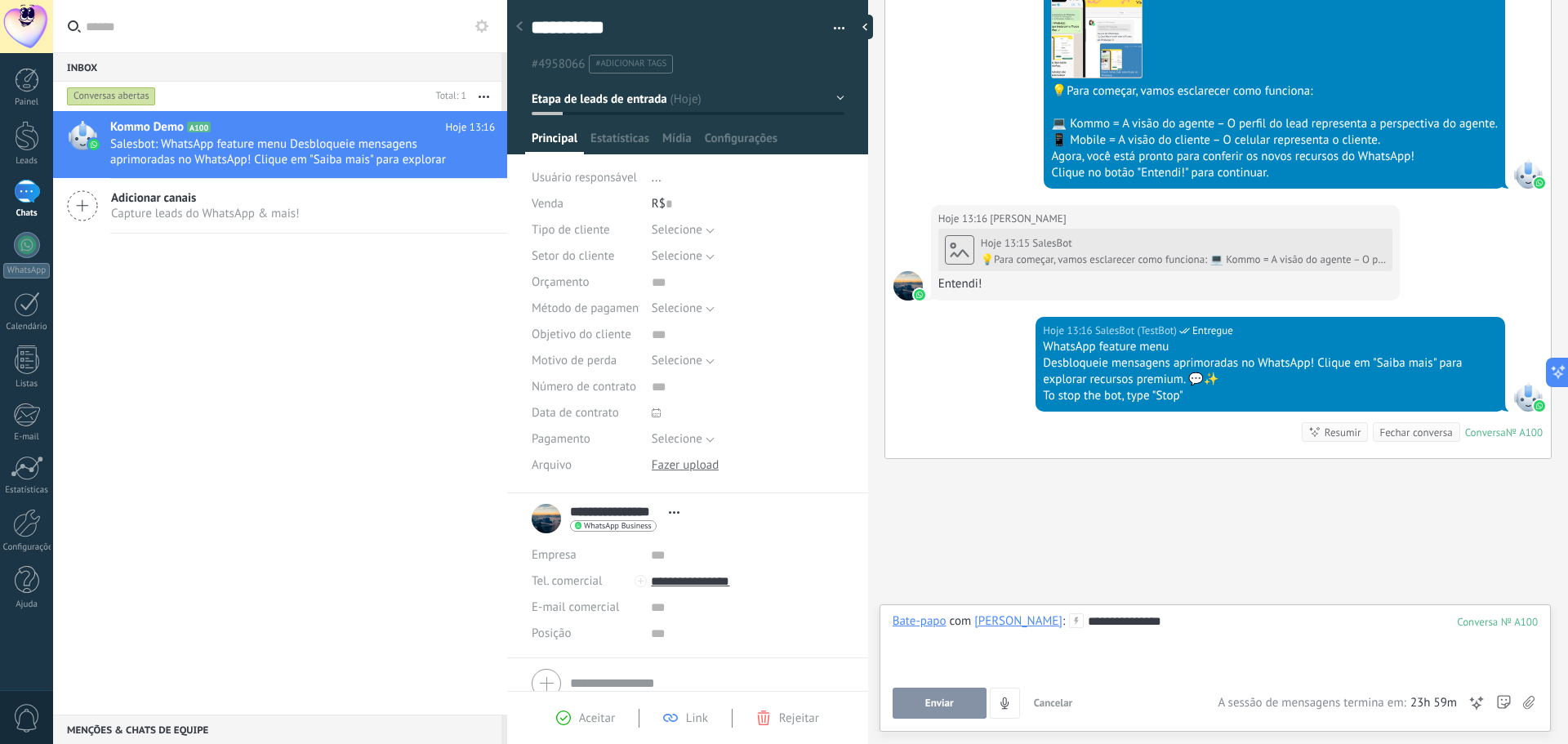
click at [956, 714] on button "Enviar" at bounding box center [939, 703] width 94 height 31
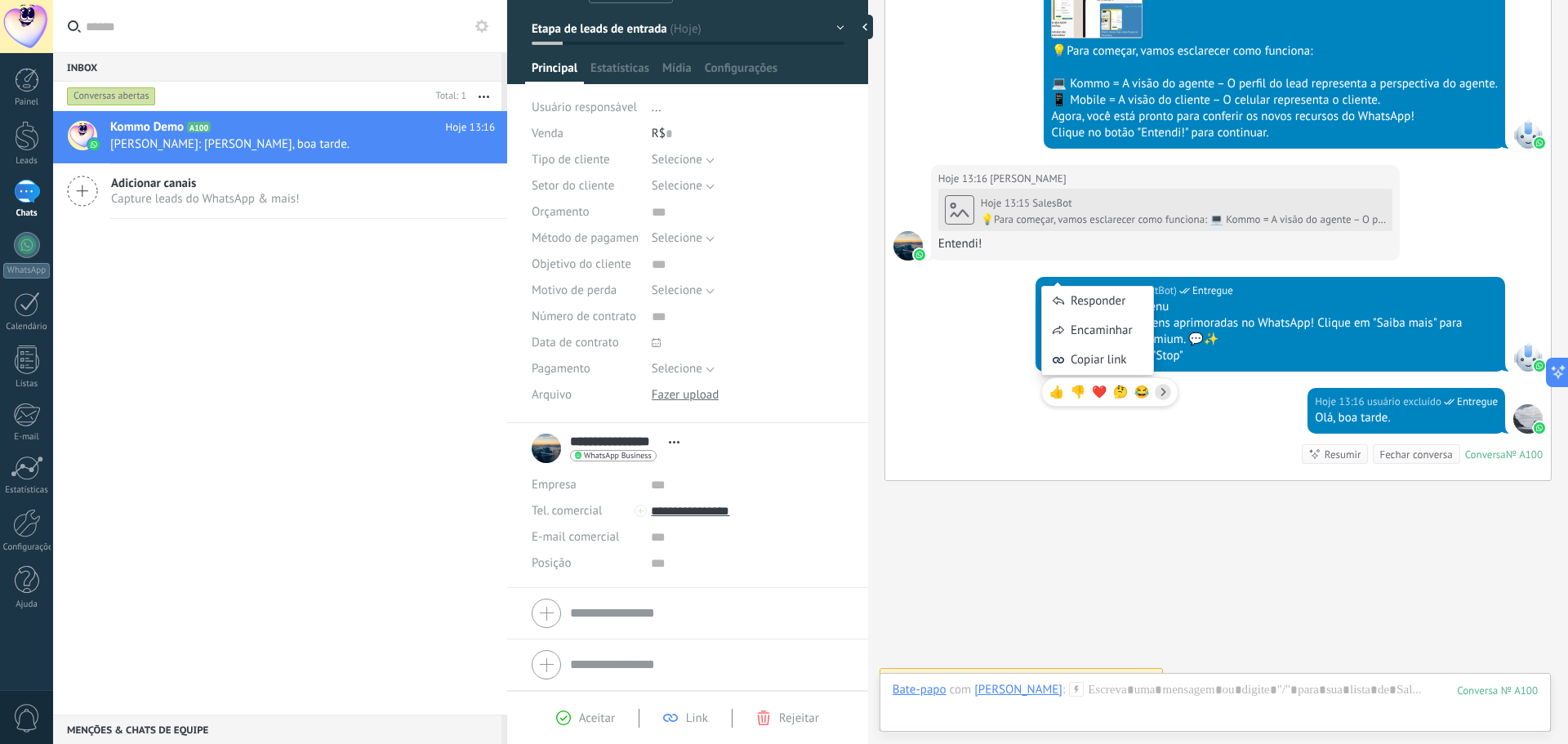
scroll to position [607, 0]
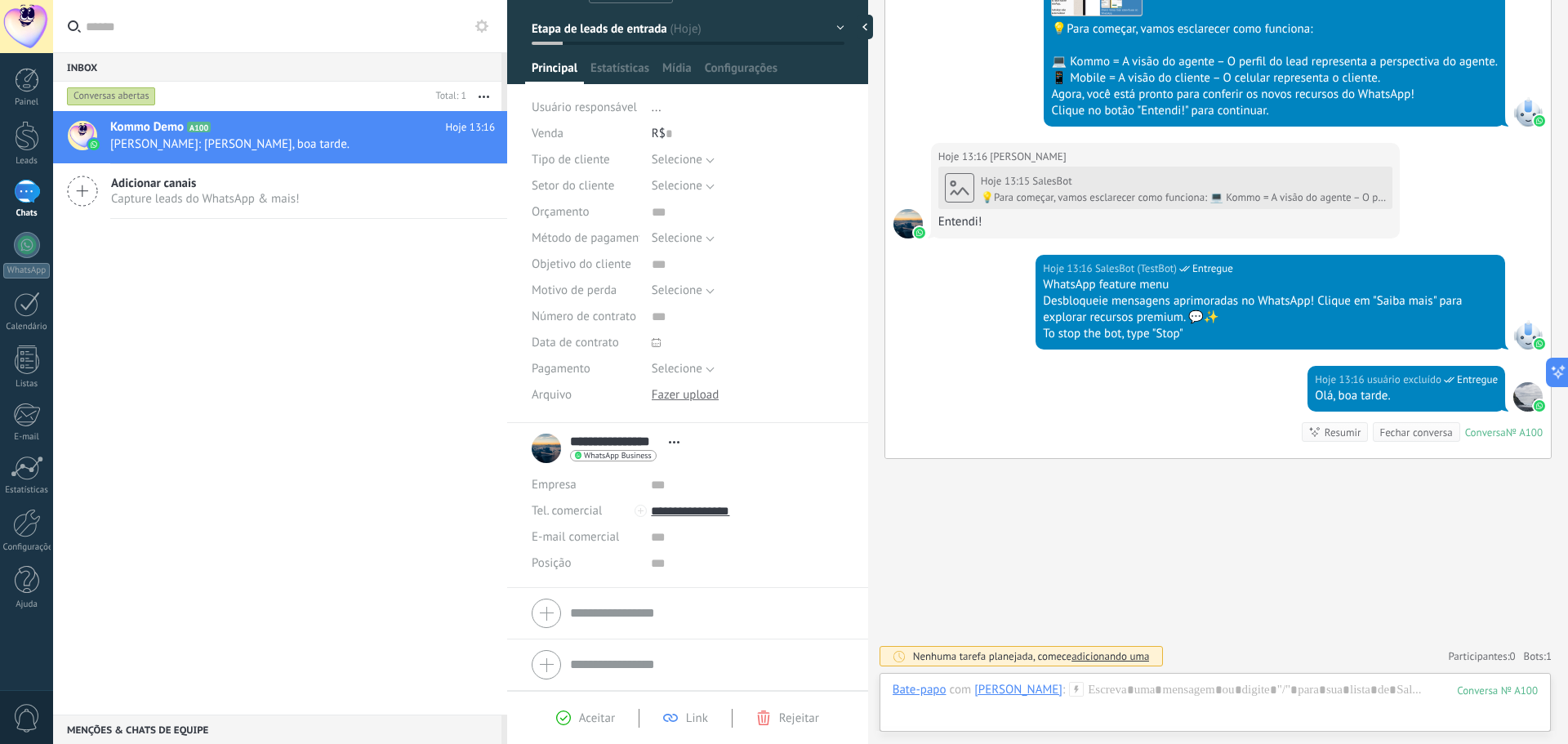
click at [211, 183] on span "Adicionar canais" at bounding box center [205, 183] width 189 height 16
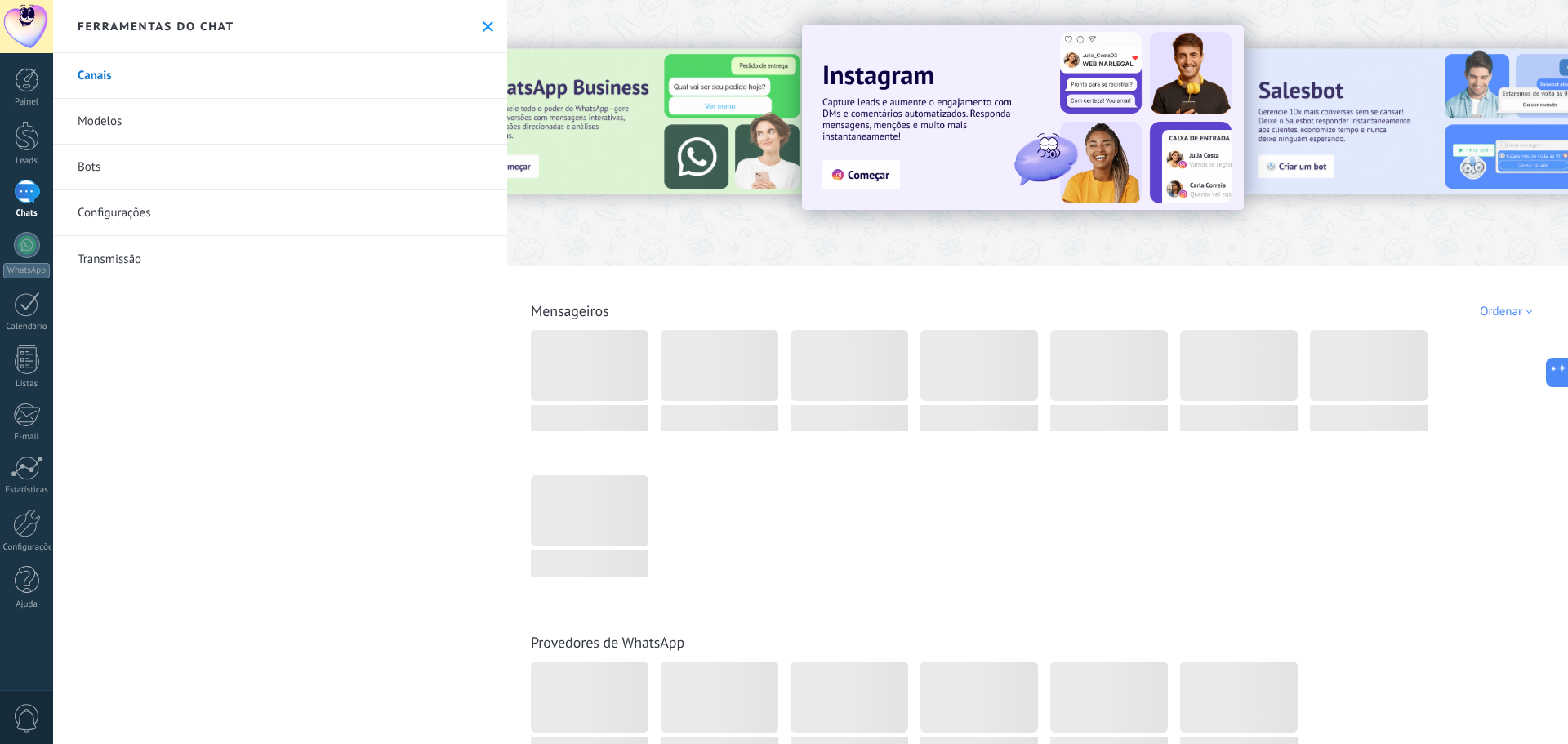
click at [125, 200] on body ".abccls-1,.abccls-2{fill-rule:evenodd}.abccls-2{fill:#fff} .abfcls-1{fill:none}…" at bounding box center [784, 372] width 1568 height 744
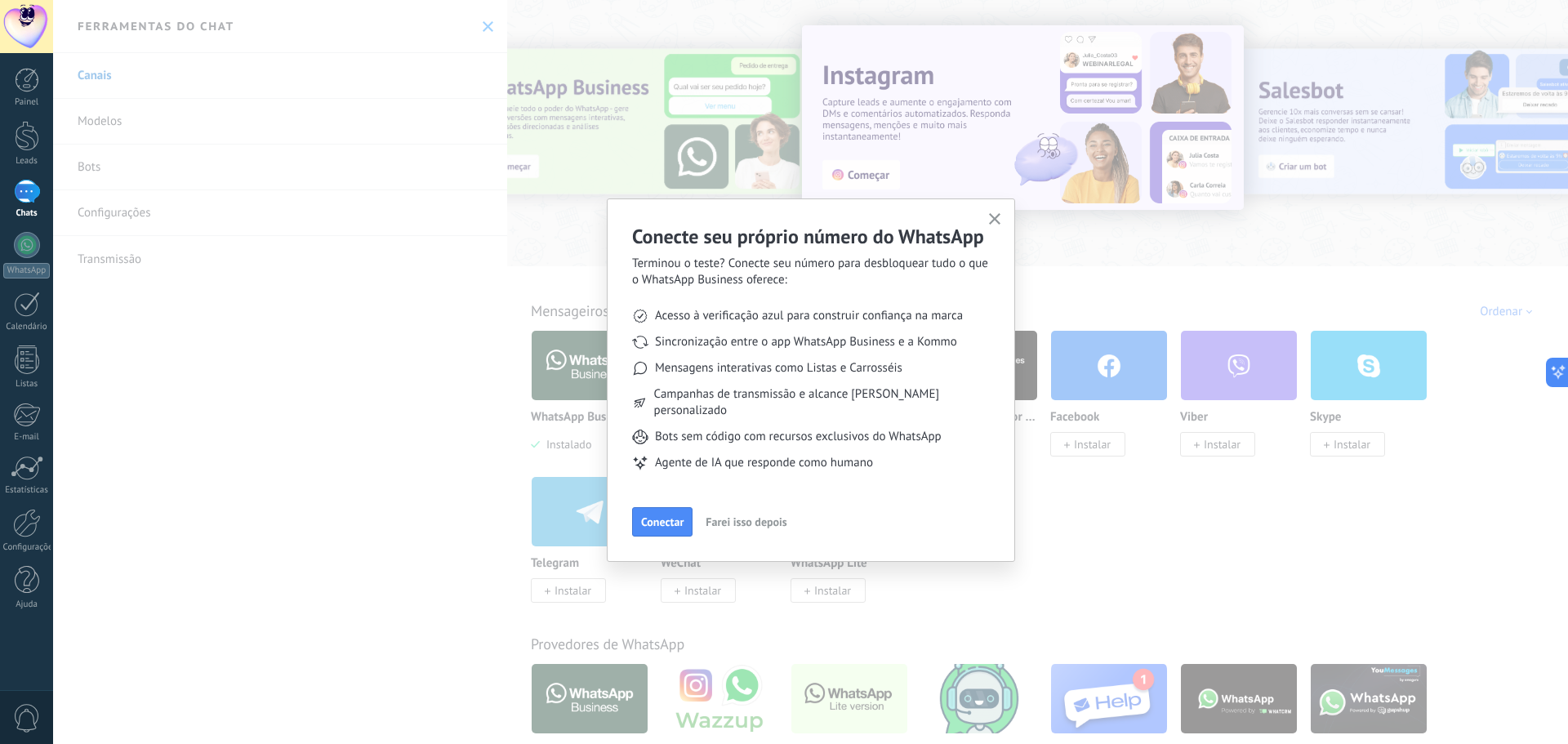
click at [991, 221] on icon "button" at bounding box center [995, 219] width 12 height 12
